Goal: Transaction & Acquisition: Purchase product/service

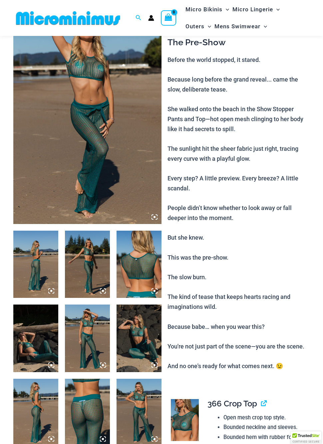
scroll to position [59, 0]
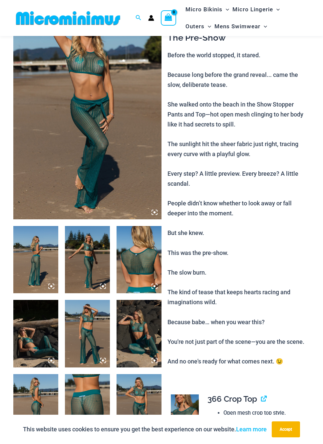
click at [43, 264] on img at bounding box center [35, 260] width 45 height 68
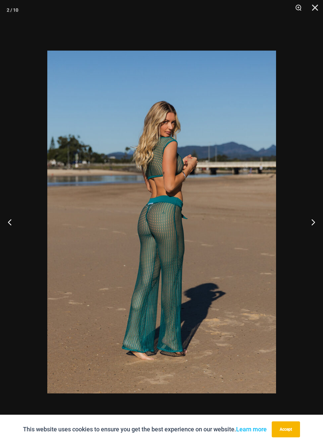
click at [203, 317] on img at bounding box center [161, 222] width 229 height 343
click at [244, 264] on img at bounding box center [161, 222] width 229 height 343
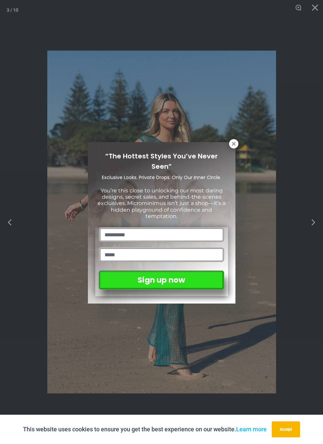
click at [254, 256] on div "“The Hottest Styles You’ve Never Seen” Exclusive Looks. Private Drops. Only Our…" at bounding box center [161, 222] width 323 height 444
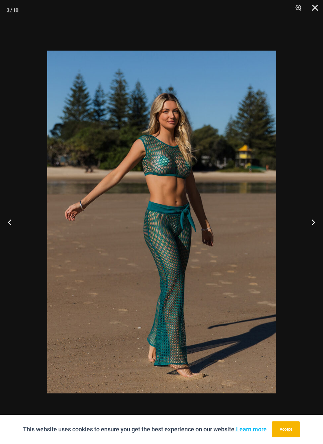
click at [257, 265] on img at bounding box center [161, 222] width 229 height 343
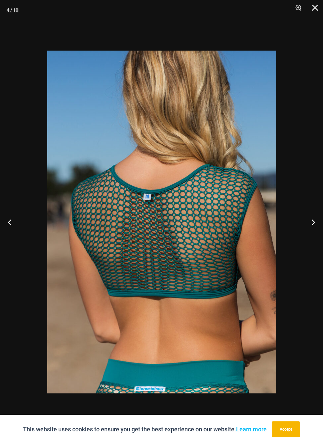
click at [253, 271] on div "4 / 10" at bounding box center [161, 222] width 323 height 444
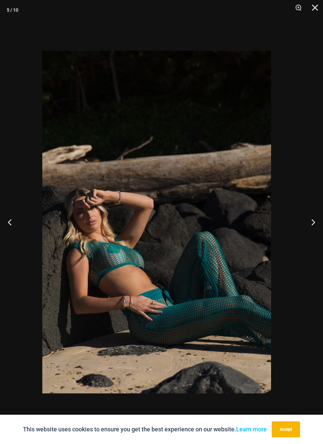
click at [253, 263] on div "5 / 10" at bounding box center [161, 222] width 323 height 444
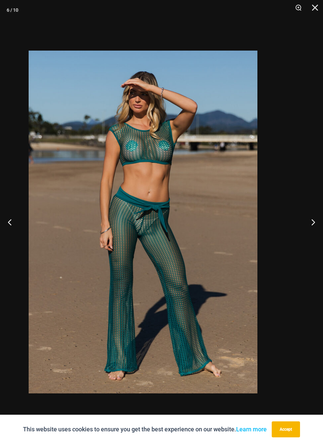
click at [253, 255] on div "6 / 10" at bounding box center [161, 222] width 323 height 444
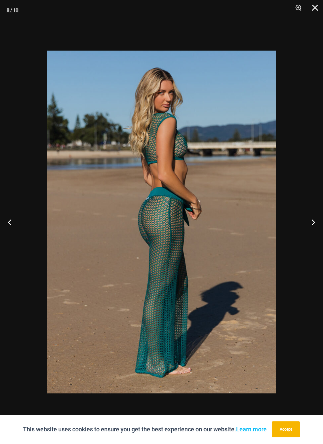
click at [251, 257] on img at bounding box center [161, 222] width 229 height 343
click at [315, 8] on button "Close" at bounding box center [312, 10] width 17 height 20
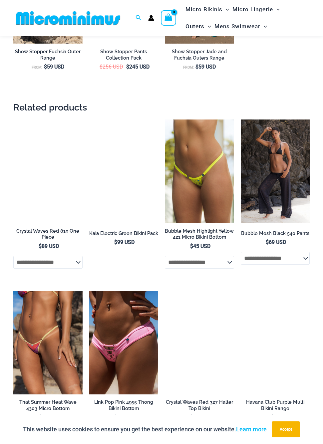
scroll to position [1111, 0]
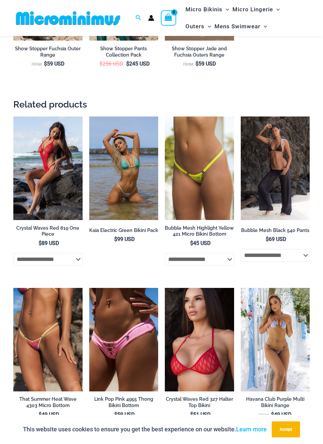
click at [165, 116] on img at bounding box center [165, 116] width 0 height 0
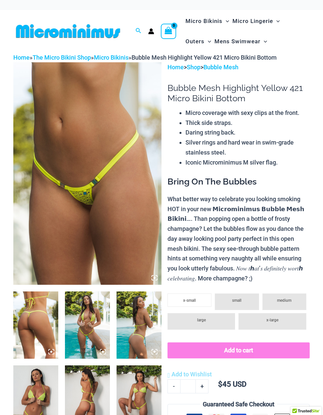
click at [101, 320] on img at bounding box center [87, 325] width 45 height 68
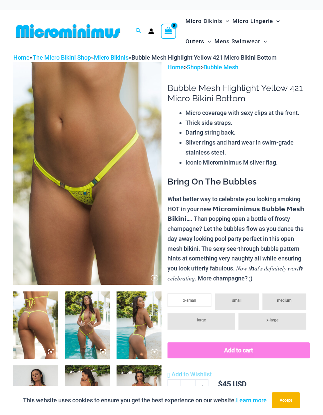
click at [90, 316] on img at bounding box center [87, 325] width 45 height 68
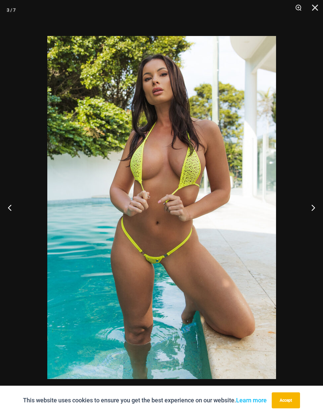
click at [239, 253] on img at bounding box center [161, 207] width 229 height 343
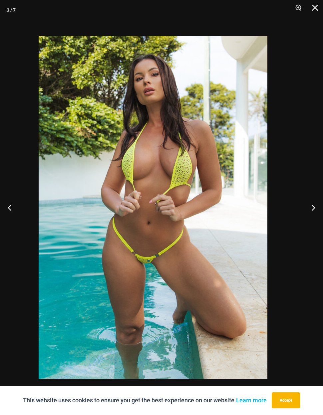
click at [239, 253] on img at bounding box center [153, 207] width 229 height 343
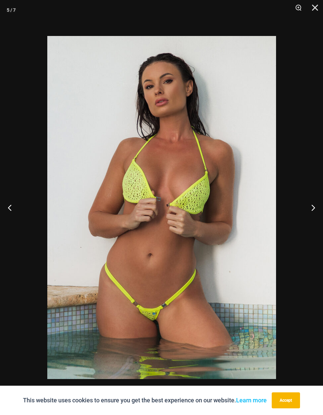
click at [316, 7] on button "Close" at bounding box center [312, 10] width 17 height 20
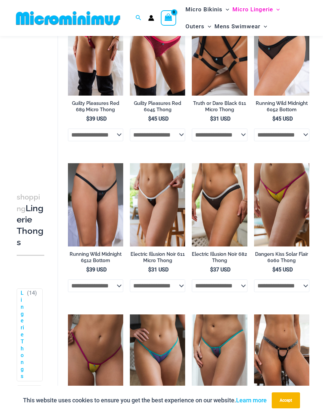
scroll to position [65, 0]
